Goal: Task Accomplishment & Management: Manage account settings

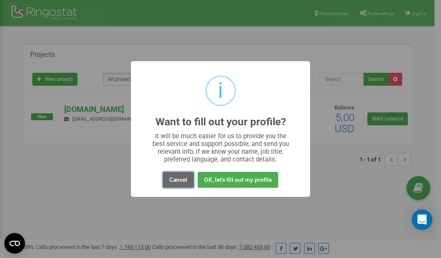
click at [175, 180] on button "Cancel" at bounding box center [178, 180] width 31 height 16
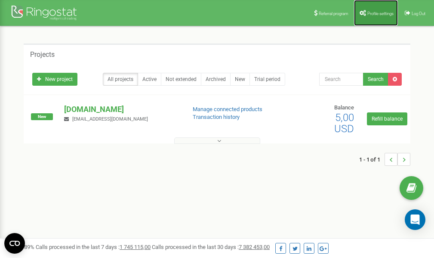
click at [382, 15] on span "Profile settings" at bounding box center [381, 13] width 26 height 5
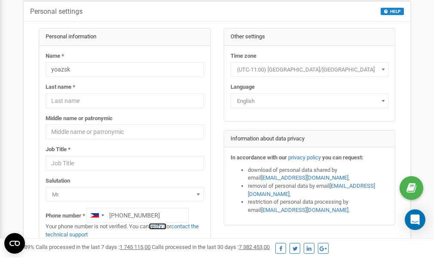
click at [164, 225] on link "verify it" at bounding box center [158, 226] width 18 height 6
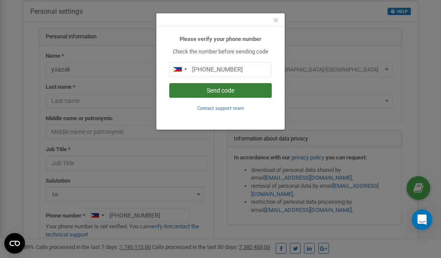
click at [209, 90] on button "Send code" at bounding box center [220, 90] width 102 height 15
